Goal: Register for event/course

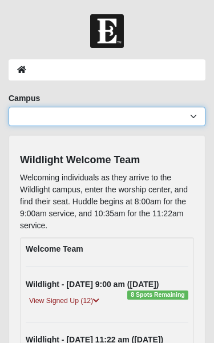
click at [184, 125] on select "[GEOGRAPHIC_DATA] [GEOGRAPHIC_DATA] (Coming Soon) Eleven22 Online [PERSON_NAME]…" at bounding box center [107, 116] width 197 height 19
select select "17"
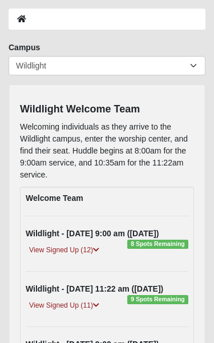
scroll to position [52, 0]
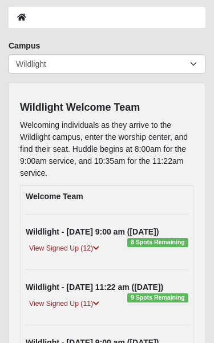
click at [161, 310] on div "View Signed Up (11)" at bounding box center [107, 305] width 180 height 15
click at [152, 297] on span "9 Spots Remaining" at bounding box center [157, 297] width 61 height 9
click at [74, 309] on link "View Signed Up (11)" at bounding box center [64, 304] width 77 height 12
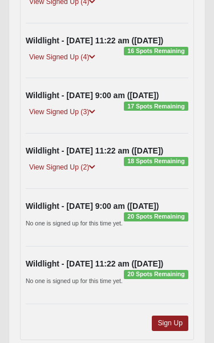
scroll to position [774, 0]
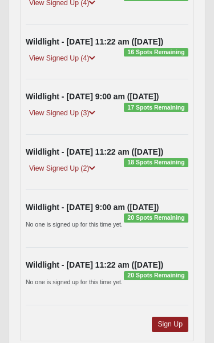
click at [170, 330] on link "Sign Up" at bounding box center [170, 324] width 36 height 15
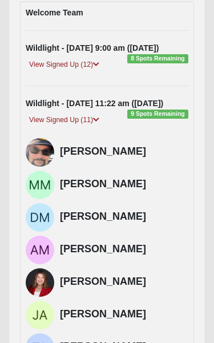
scroll to position [234, 0]
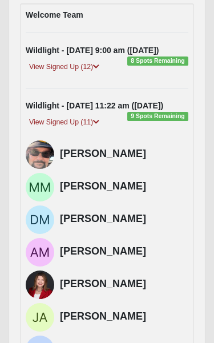
click at [82, 65] on link "View Signed Up (12)" at bounding box center [64, 67] width 77 height 12
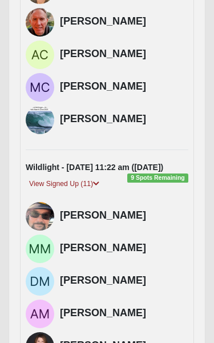
scroll to position [532, 0]
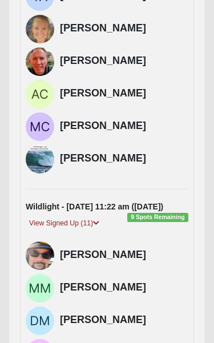
click at [79, 94] on h4 "[PERSON_NAME]" at bounding box center [124, 93] width 128 height 13
click at [68, 97] on h4 "[PERSON_NAME]" at bounding box center [124, 93] width 128 height 13
click at [36, 93] on img at bounding box center [40, 94] width 29 height 29
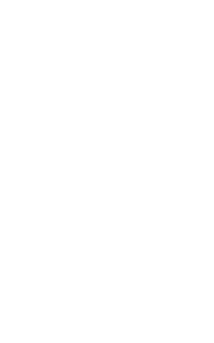
scroll to position [0, 0]
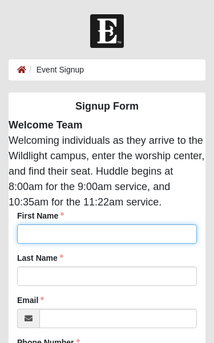
click at [34, 234] on input "First Name" at bounding box center [107, 233] width 180 height 19
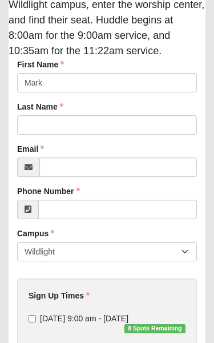
type input "Mark"
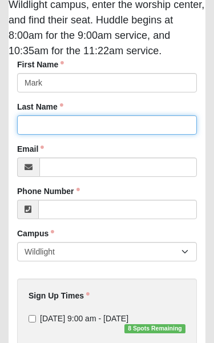
click at [34, 126] on input "Last Name" at bounding box center [107, 124] width 180 height 19
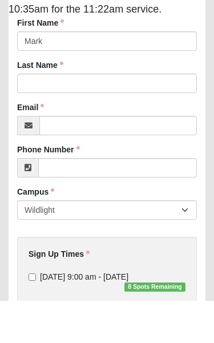
scroll to position [193, 0]
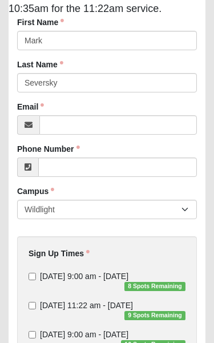
type input "Seversky"
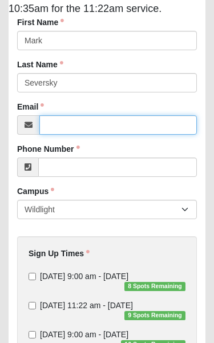
click at [57, 128] on input "Email" at bounding box center [117, 124] width 157 height 19
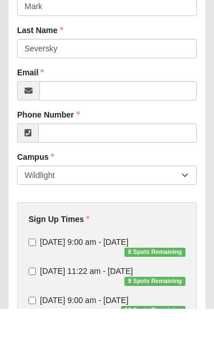
scroll to position [228, 0]
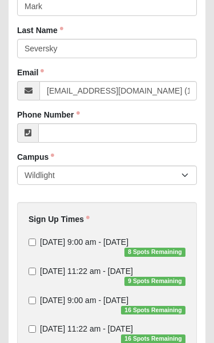
type input "renalguy@gmail.com (1)"
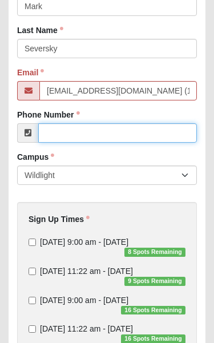
click at [57, 139] on input "Phone Number" at bounding box center [117, 132] width 159 height 19
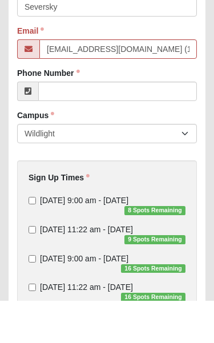
scroll to position [270, 0]
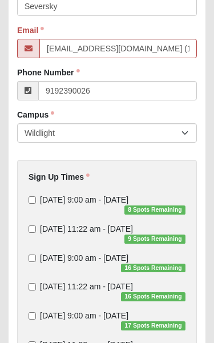
type input "(919) 239-0026"
click at [29, 232] on input "Sunday 11:22 am - Oct 5 2025 9 Spots Remaining" at bounding box center [32, 228] width 7 height 7
checkbox input "true"
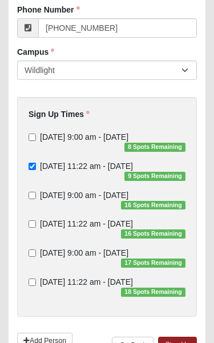
scroll to position [335, 0]
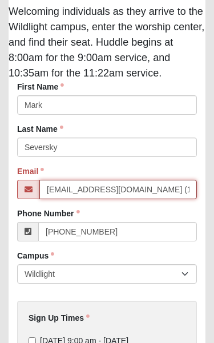
click at [150, 193] on input "renalguy@gmail.com (1)" at bounding box center [117, 189] width 157 height 19
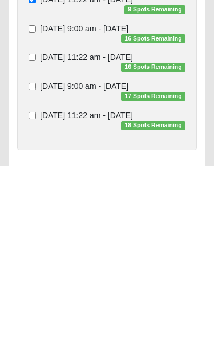
scroll to position [388, 0]
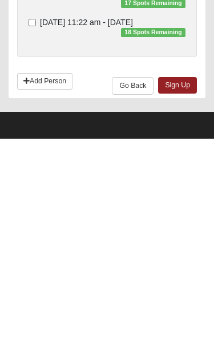
type input "renalguy@gmail.com"
click at [181, 281] on link "Sign Up" at bounding box center [177, 289] width 39 height 17
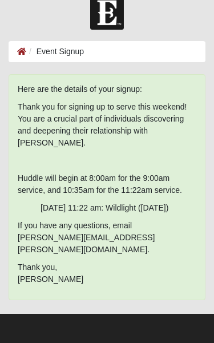
scroll to position [0, 0]
